Goal: Task Accomplishment & Management: Manage account settings

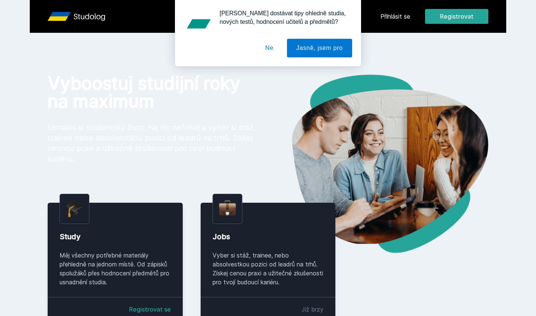
click at [269, 52] on button "Ne" at bounding box center [269, 48] width 27 height 19
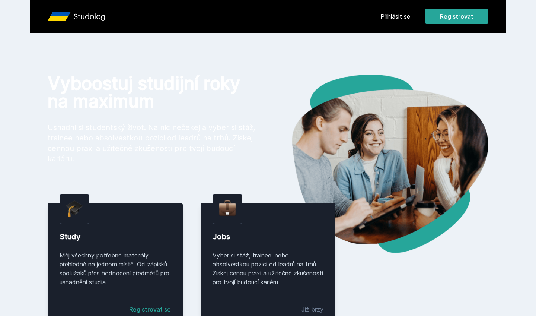
click at [398, 13] on link "Přihlásit se" at bounding box center [395, 16] width 30 height 9
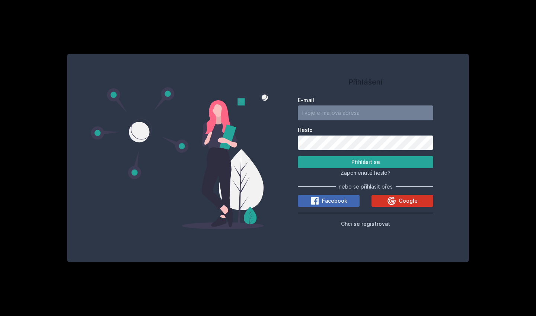
click at [392, 199] on icon at bounding box center [391, 200] width 9 height 9
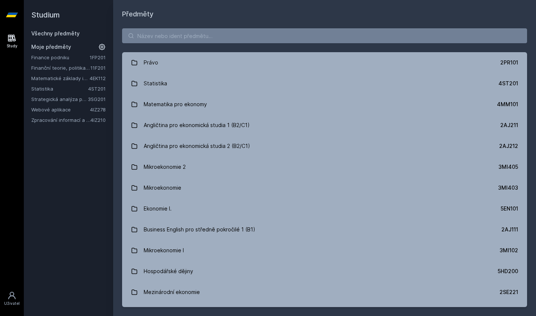
click at [101, 45] on icon at bounding box center [101, 46] width 7 height 7
click at [102, 57] on icon at bounding box center [103, 57] width 6 height 6
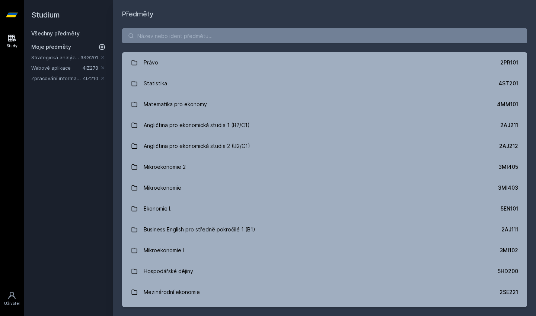
click at [102, 57] on icon at bounding box center [103, 57] width 6 height 6
click at [102, 57] on div "Studium Všechny předměty Moje předměty Zpracování informací a znalostí 4IZ210" at bounding box center [68, 158] width 89 height 316
click at [143, 31] on input "search" at bounding box center [324, 35] width 405 height 15
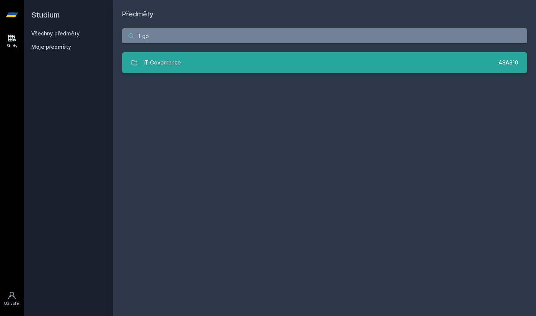
type input "it go"
click at [155, 64] on div "IT Governance" at bounding box center [162, 62] width 37 height 15
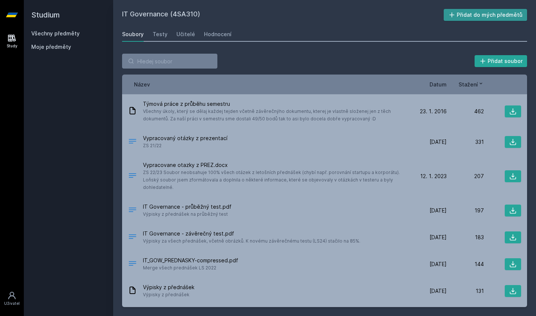
click at [461, 12] on button "Přidat do mých předmětů" at bounding box center [486, 15] width 84 height 12
click at [178, 35] on div "Učitelé" at bounding box center [185, 34] width 19 height 7
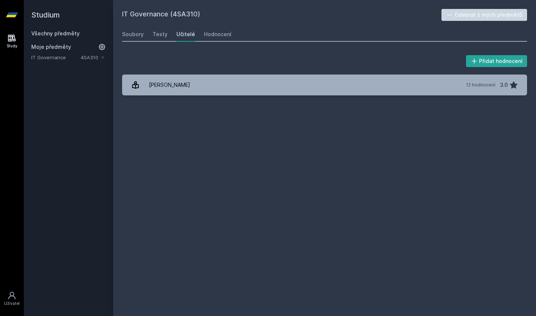
click at [42, 34] on link "Všechny předměty" at bounding box center [55, 33] width 48 height 6
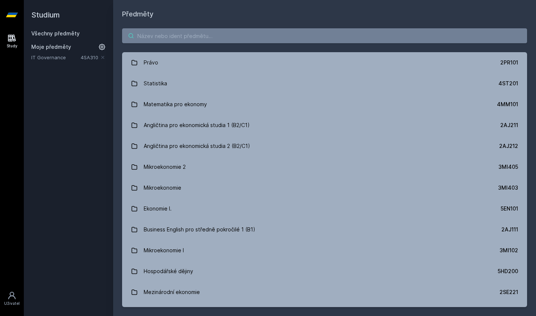
click at [173, 39] on input "search" at bounding box center [324, 35] width 405 height 15
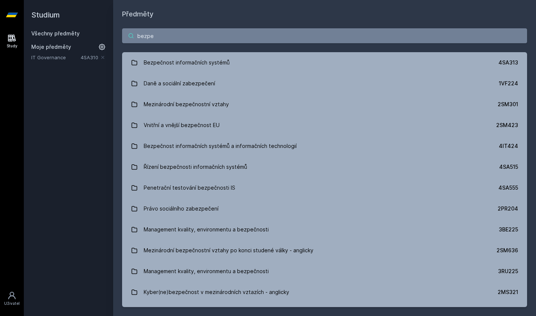
type input "bezpeč"
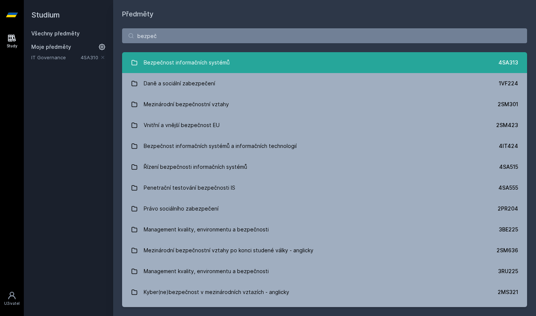
click at [186, 66] on div "Bezpečnost informačních systémů" at bounding box center [187, 62] width 86 height 15
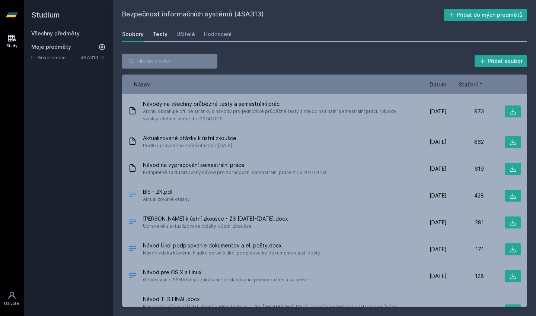
click at [160, 34] on div "Testy" at bounding box center [160, 34] width 15 height 7
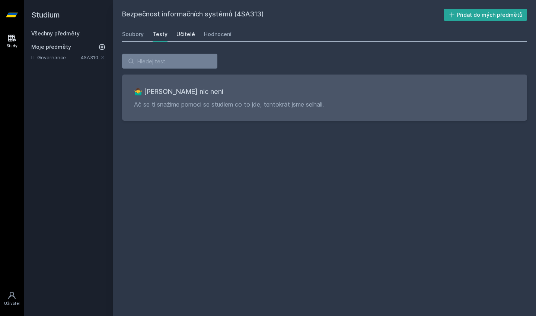
click at [190, 33] on div "Učitelé" at bounding box center [185, 34] width 19 height 7
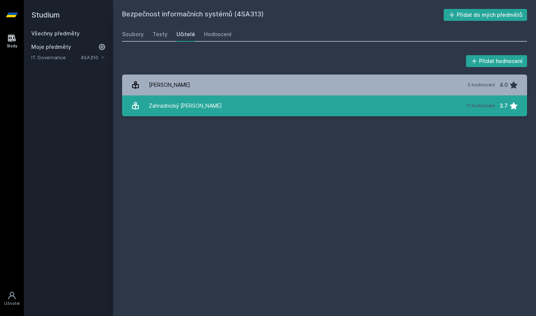
click at [188, 113] on div "Zahradnický Tomáš" at bounding box center [185, 105] width 73 height 15
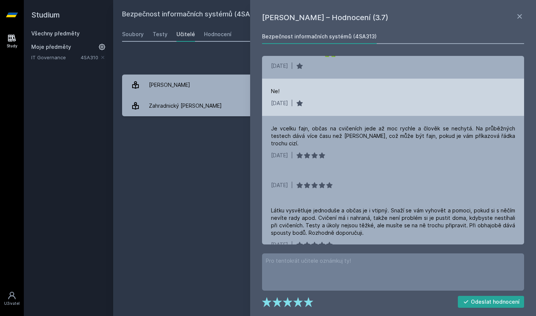
scroll to position [15, 0]
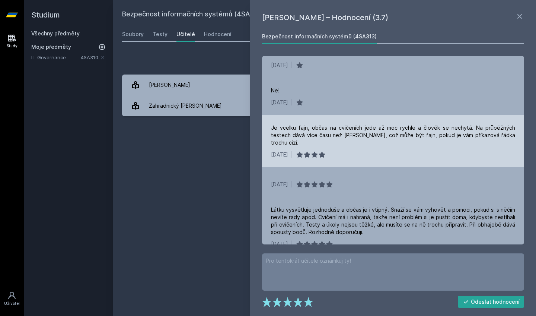
click at [329, 134] on div "Je vcelku fajn, občas na cvičeních jede až moc rychle a člověk se nechytá. Na p…" at bounding box center [393, 135] width 244 height 22
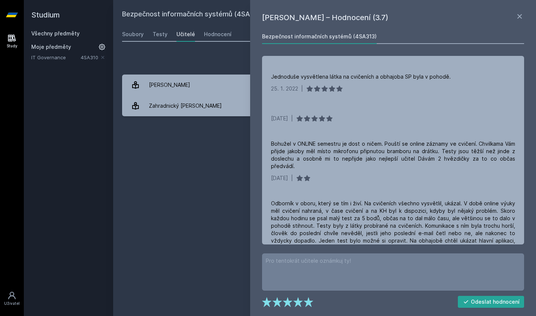
scroll to position [272, 0]
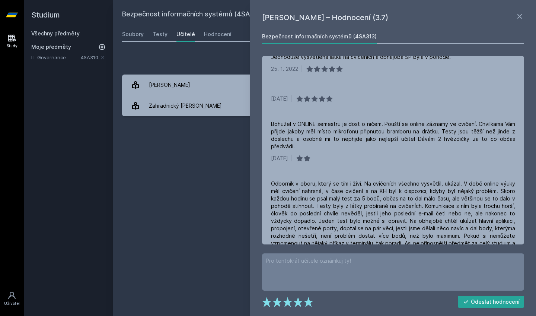
click at [61, 60] on link "IT Governance" at bounding box center [56, 57] width 50 height 7
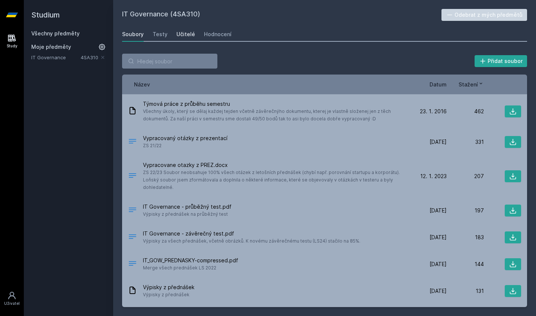
click at [190, 32] on div "Učitelé" at bounding box center [185, 34] width 19 height 7
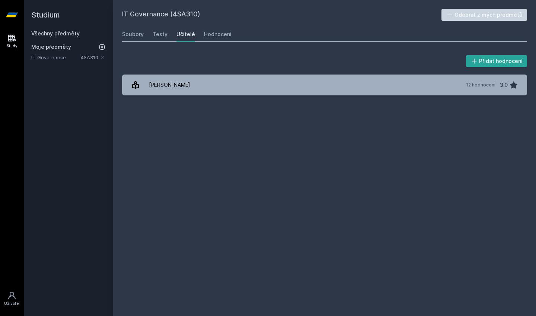
click at [42, 13] on h2 "Studium" at bounding box center [68, 15] width 74 height 30
click at [44, 39] on div "Všechny předměty Moje předměty IT Governance 4SA310" at bounding box center [68, 45] width 74 height 31
click at [48, 32] on link "Všechny předměty" at bounding box center [55, 33] width 48 height 6
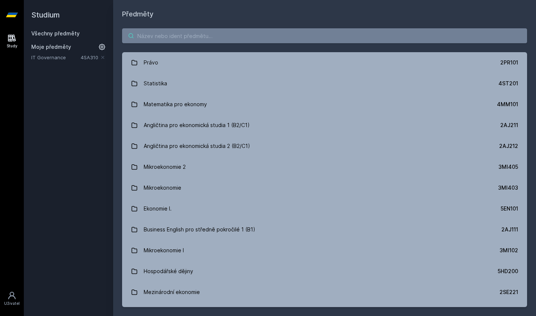
click at [167, 33] on input "search" at bounding box center [324, 35] width 405 height 15
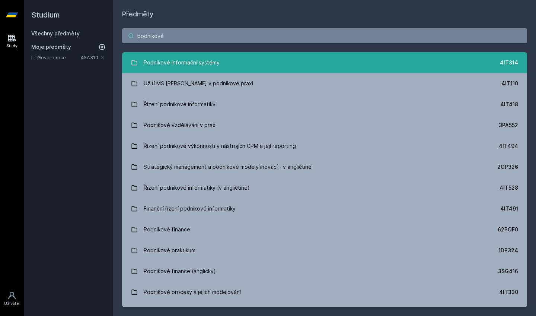
type input "podnikové"
click at [183, 59] on div "Podnikové informační systémy" at bounding box center [182, 62] width 76 height 15
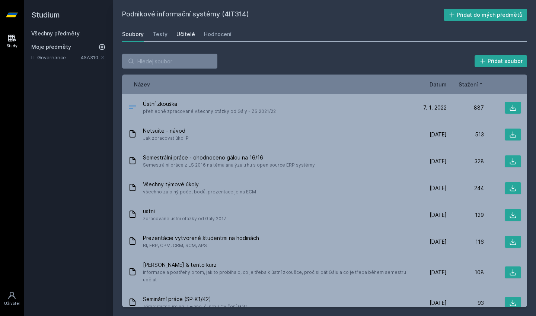
click at [185, 37] on div "Učitelé" at bounding box center [185, 34] width 19 height 7
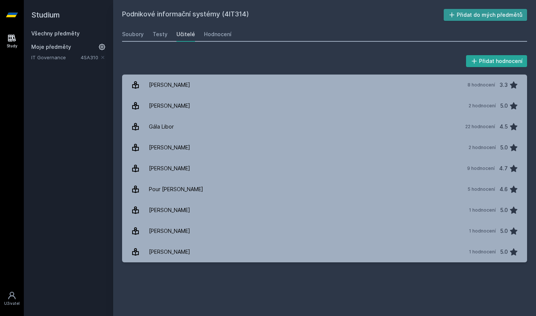
click at [462, 16] on button "Přidat do mých předmětů" at bounding box center [486, 15] width 84 height 12
click at [47, 33] on link "Všechny předměty" at bounding box center [55, 33] width 48 height 6
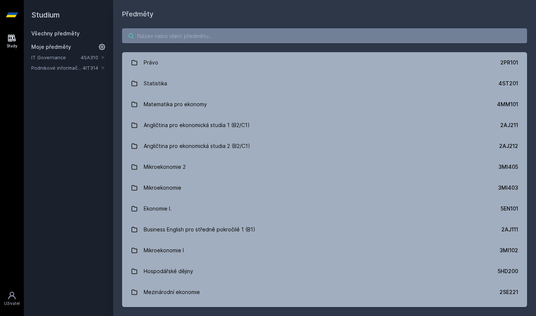
click at [157, 33] on input "search" at bounding box center [324, 35] width 405 height 15
type input "web"
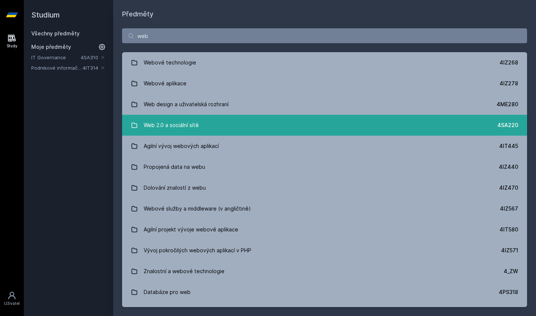
click at [169, 125] on div "Web 2.0 a sociální sítě" at bounding box center [171, 125] width 55 height 15
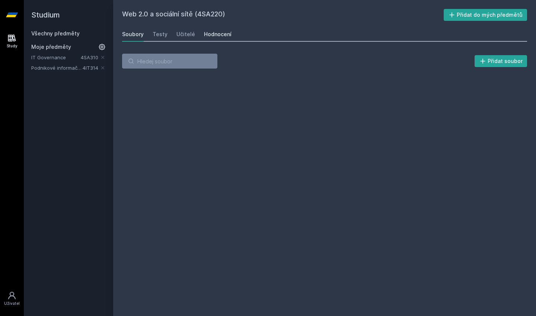
click at [210, 34] on div "Hodnocení" at bounding box center [218, 34] width 28 height 7
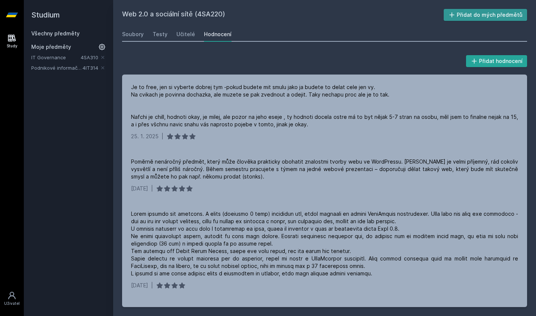
click at [474, 16] on button "Přidat do mých předmětů" at bounding box center [486, 15] width 84 height 12
click at [42, 31] on link "Všechny předměty" at bounding box center [55, 33] width 48 height 6
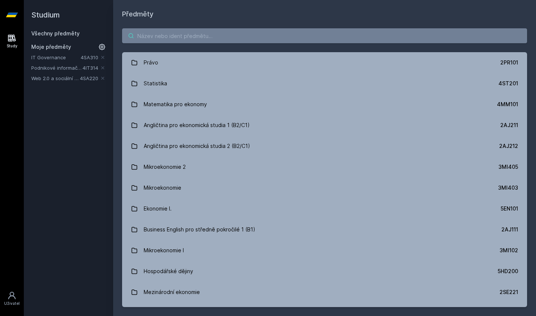
click at [183, 37] on input "search" at bounding box center [324, 35] width 405 height 15
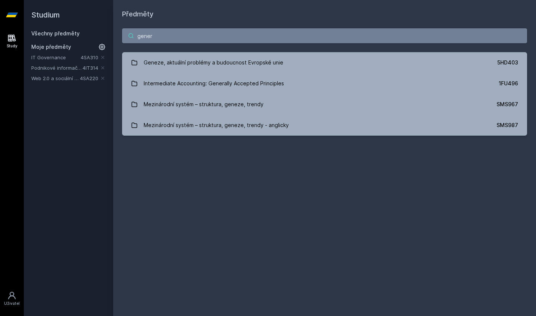
type input "genera"
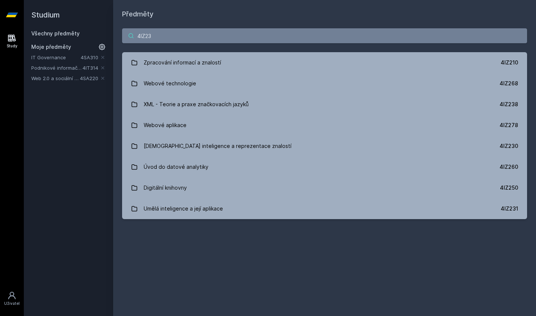
type input "4IZ232"
